Goal: Browse casually

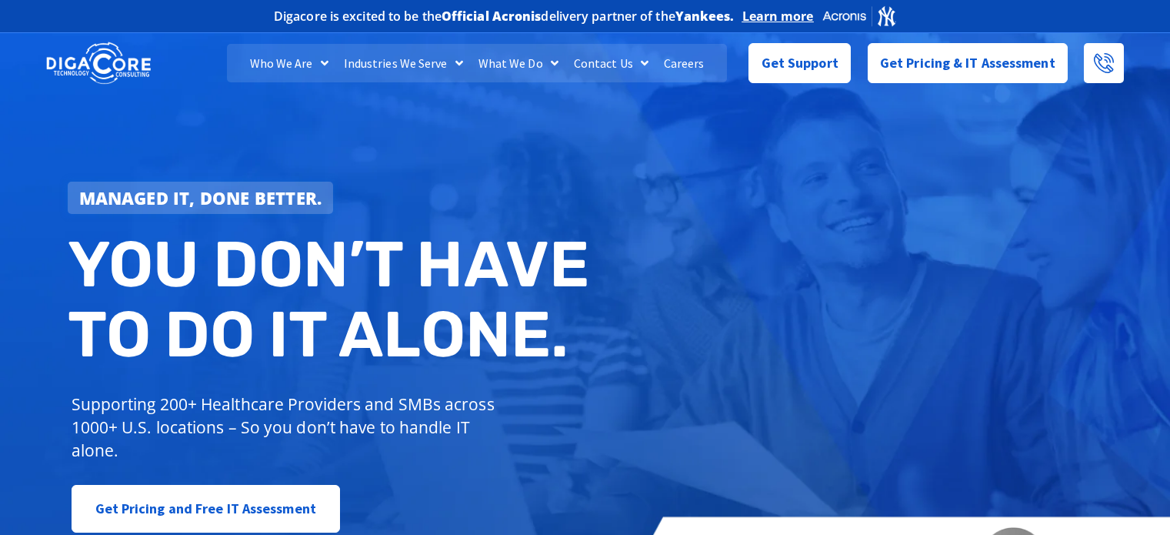
click at [434, 128] on div "Managed IT, done better. You don’t have to do IT alone. Supporting 200+ Healthc…" at bounding box center [585, 314] width 1170 height 576
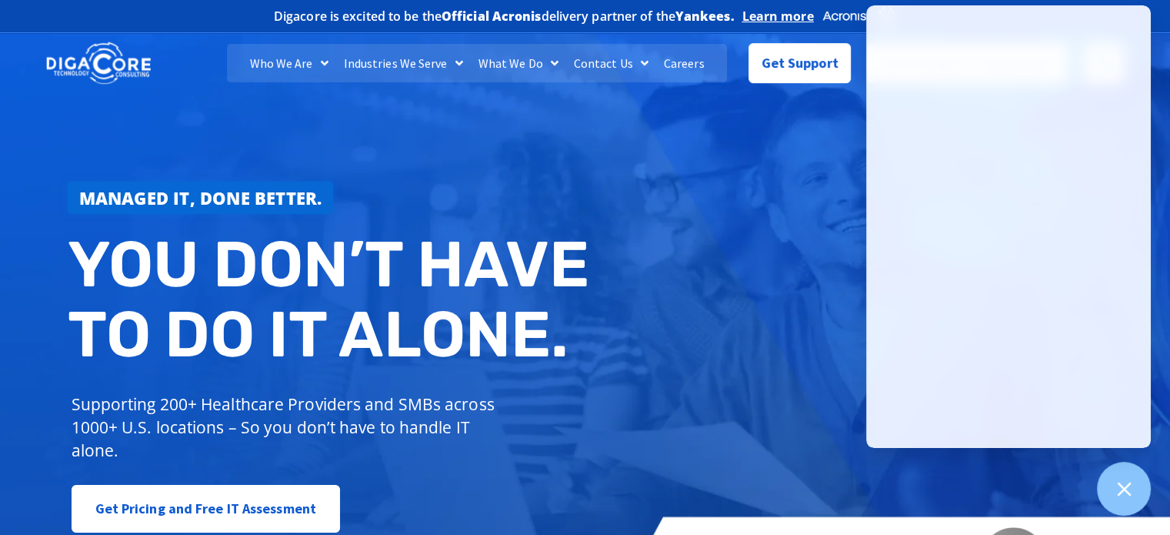
click at [312, 207] on strong "Managed IT, done better." at bounding box center [200, 197] width 243 height 23
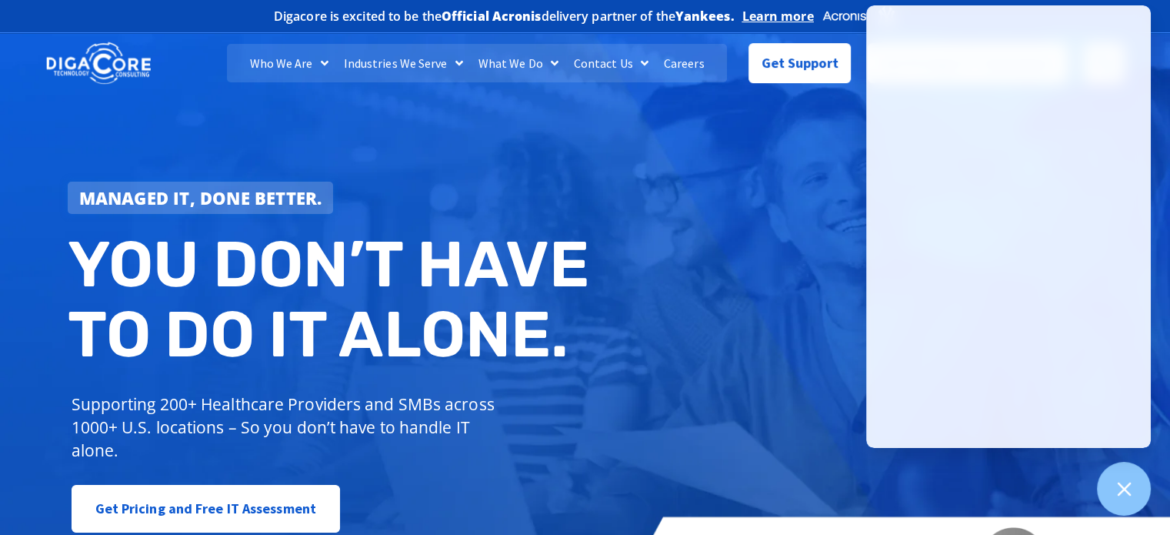
drag, startPoint x: 208, startPoint y: 60, endPoint x: 209, endPoint y: 45, distance: 14.6
click at [208, 60] on div "Who We Are About Us Our Leadership Testimonials Blog Industries We Serve Health…" at bounding box center [442, 63] width 569 height 38
click at [0, 48] on div "Who We Are About Us Our Leadership Testimonials Blog Industries We Serve Health…" at bounding box center [585, 63] width 1170 height 61
click at [1, 52] on div "Who We Are About Us Our Leadership Testimonials Blog Industries We Serve Health…" at bounding box center [585, 63] width 1170 height 61
click at [3, 52] on div "Who We Are About Us Our Leadership Testimonials Blog Industries We Serve Health…" at bounding box center [585, 63] width 1170 height 61
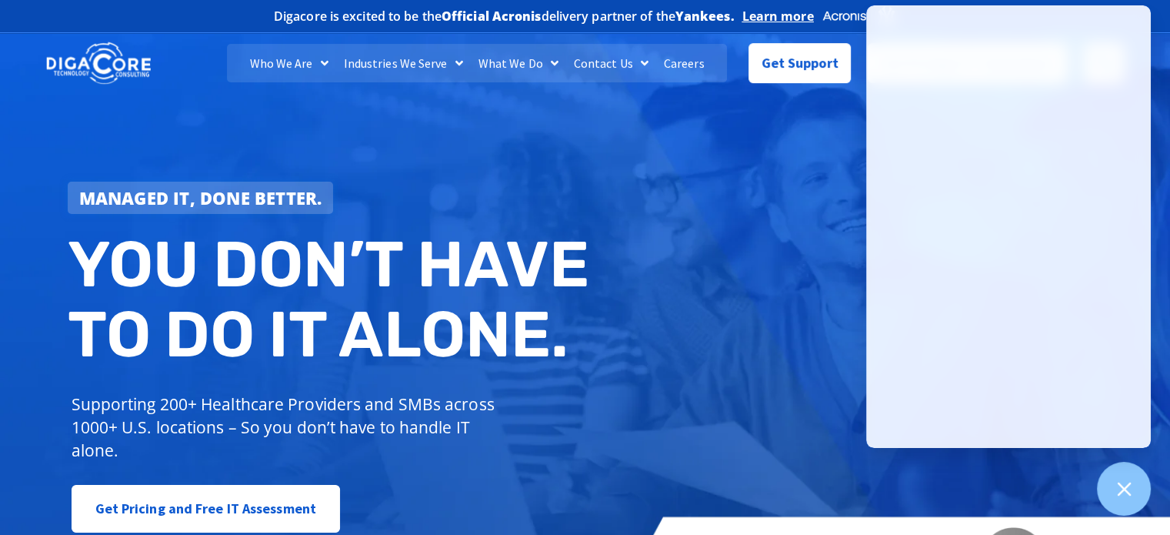
click at [3, 49] on div "Who We Are About Us Our Leadership Testimonials Blog Industries We Serve Health…" at bounding box center [585, 63] width 1170 height 61
click at [2, 54] on div "Who We Are About Us Our Leadership Testimonials Blog Industries We Serve Health…" at bounding box center [585, 63] width 1170 height 61
click at [2, 56] on div "Who We Are About Us Our Leadership Testimonials Blog Industries We Serve Health…" at bounding box center [585, 63] width 1170 height 61
click at [3, 72] on div "Who We Are About Us Our Leadership Testimonials Blog Industries We Serve Health…" at bounding box center [585, 63] width 1170 height 61
click at [2, 76] on div "Who We Are About Us Our Leadership Testimonials Blog Industries We Serve Health…" at bounding box center [585, 63] width 1170 height 61
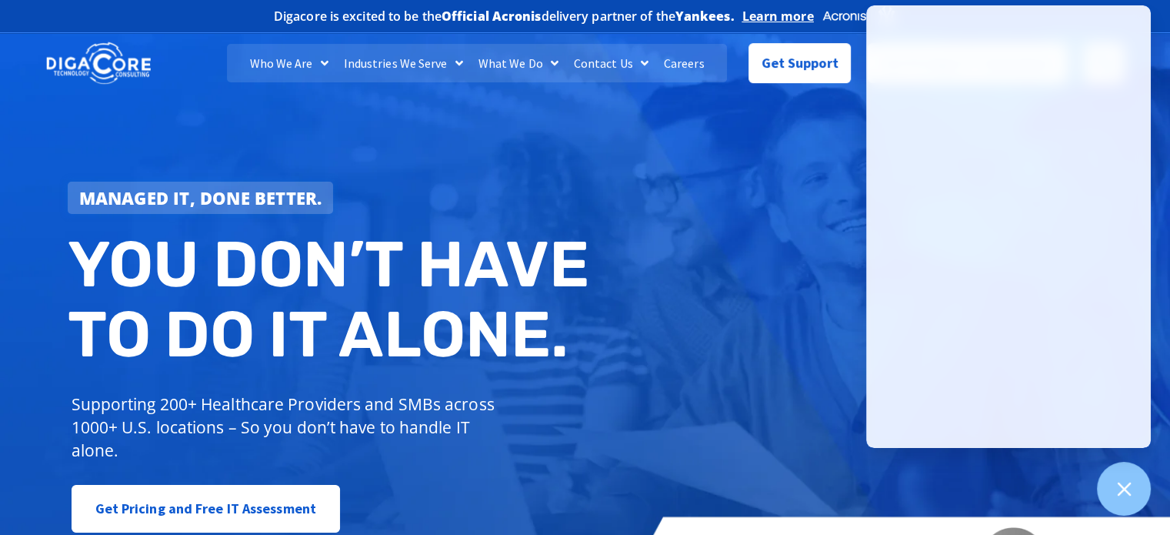
click at [2, 74] on div "Who We Are About Us Our Leadership Testimonials Blog Industries We Serve Health…" at bounding box center [585, 63] width 1170 height 61
click at [0, 81] on div "Who We Are About Us Our Leadership Testimonials Blog Industries We Serve Health…" at bounding box center [585, 63] width 1170 height 61
click at [0, 79] on div "Who We Are About Us Our Leadership Testimonials Blog Industries We Serve Health…" at bounding box center [585, 63] width 1170 height 61
click at [1, 77] on div "Who We Are About Us Our Leadership Testimonials Blog Industries We Serve Health…" at bounding box center [585, 63] width 1170 height 61
drag, startPoint x: 671, startPoint y: 268, endPoint x: 632, endPoint y: 305, distance: 53.9
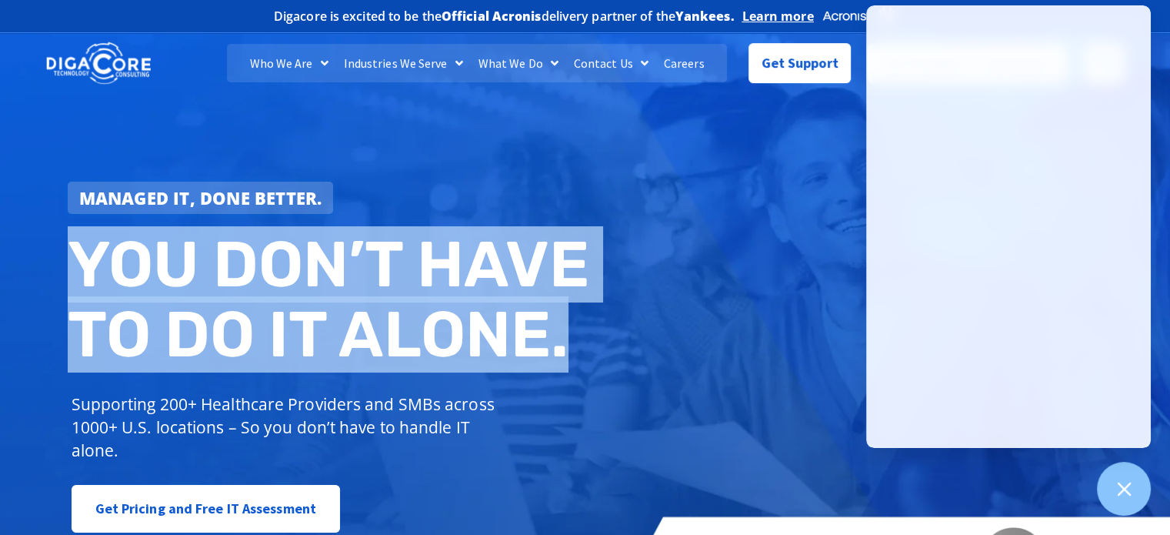
drag, startPoint x: 86, startPoint y: 269, endPoint x: 587, endPoint y: 338, distance: 505.5
drag, startPoint x: 587, startPoint y: 338, endPoint x: 570, endPoint y: 350, distance: 20.9
click at [570, 349] on h2 "You don’t have to do IT alone." at bounding box center [332, 299] width 529 height 141
click at [81, 279] on h2 "You don’t have to do IT alone." at bounding box center [332, 299] width 529 height 141
click at [86, 279] on h2 "You don’t have to do IT alone." at bounding box center [332, 299] width 529 height 141
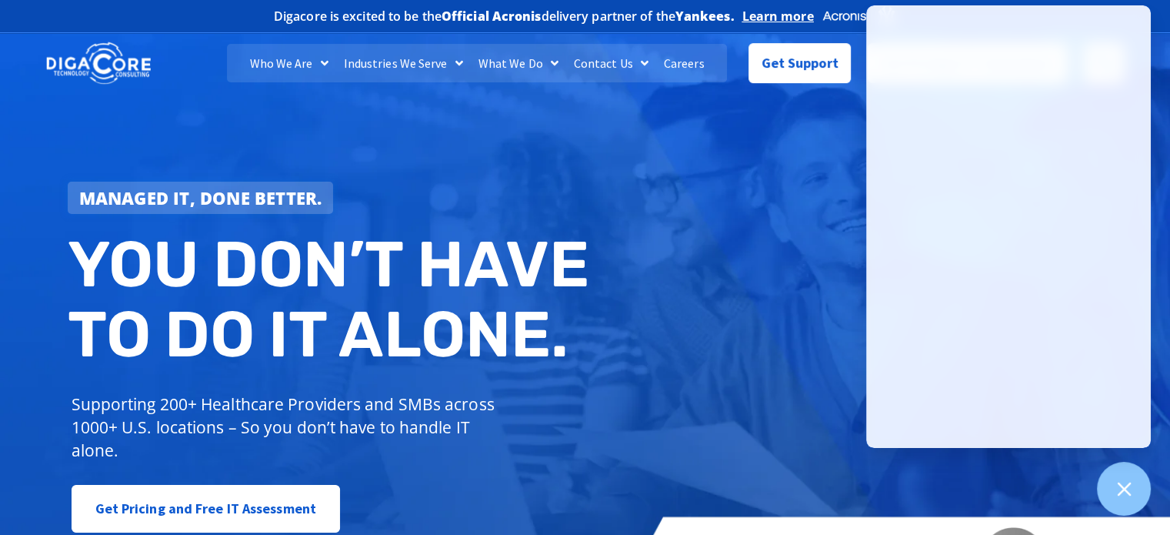
click at [68, 96] on div "Managed IT, done better. You don’t have to do IT alone. Supporting 200+ Healthc…" at bounding box center [585, 314] width 1170 height 576
click at [834, 308] on div "Managed IT, done better. You don’t have to do IT alone. Supporting 200+ Healthc…" at bounding box center [585, 314] width 1170 height 576
